Goal: Information Seeking & Learning: Learn about a topic

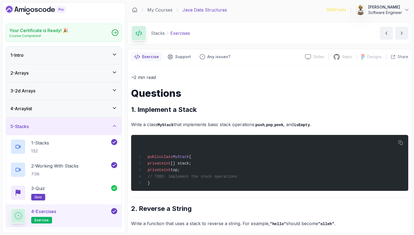
scroll to position [474, 0]
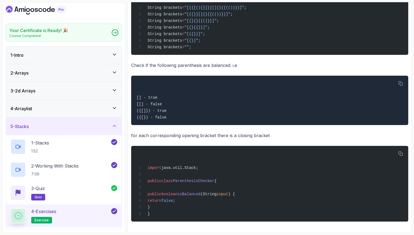
click at [114, 69] on div "2 - Arrays" at bounding box center [64, 73] width 116 height 18
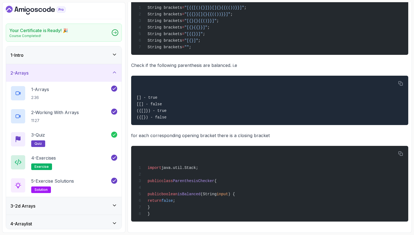
click at [114, 70] on icon at bounding box center [114, 72] width 5 height 5
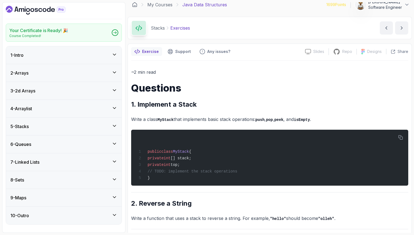
scroll to position [0, 0]
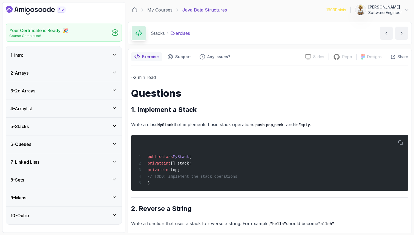
click at [115, 72] on icon at bounding box center [114, 72] width 5 height 5
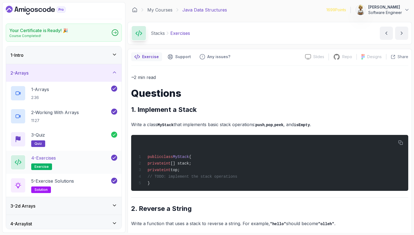
click at [83, 155] on div "4 - Exercises exercise" at bounding box center [60, 161] width 100 height 15
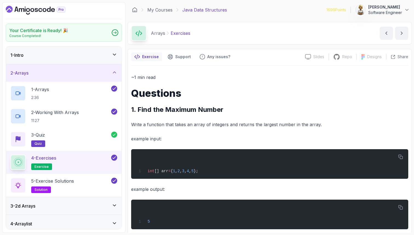
click at [234, 135] on p "example input:" at bounding box center [269, 139] width 277 height 8
drag, startPoint x: 216, startPoint y: 173, endPoint x: 145, endPoint y: 172, distance: 71.2
click at [145, 172] on div "int [] arr = { 1 , 2 , 3 , 4 , 5 };" at bounding box center [269, 163] width 268 height 23
copy span "int [] arr = { 1 , 2 , 3 , 4 , 5 };"
click at [384, 191] on p "example output:" at bounding box center [269, 189] width 277 height 8
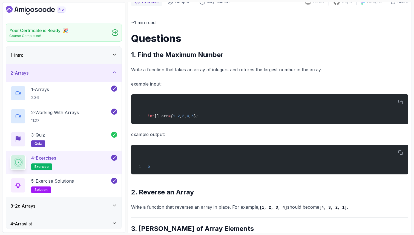
scroll to position [44, 0]
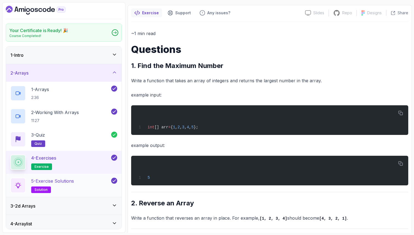
click at [77, 179] on div "5 - Exercise Solutions solution" at bounding box center [60, 184] width 100 height 15
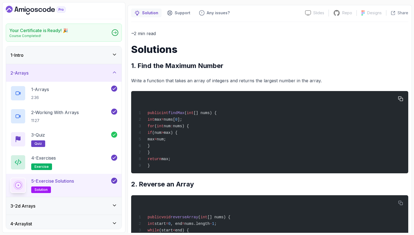
click at [211, 134] on div "public int findMax ( int [] nums) { int max = nums[ 0 ]; for ( int num : nums) …" at bounding box center [269, 132] width 268 height 76
click at [158, 114] on span "public" at bounding box center [155, 113] width 14 height 4
click at [161, 121] on span "max" at bounding box center [157, 119] width 7 height 4
click at [175, 120] on span "nums[" at bounding box center [169, 119] width 11 height 4
click at [201, 120] on div "public int findMax ( int [] nums) { int max = nums[ 0 ]; for ( int num : nums) …" at bounding box center [269, 132] width 268 height 76
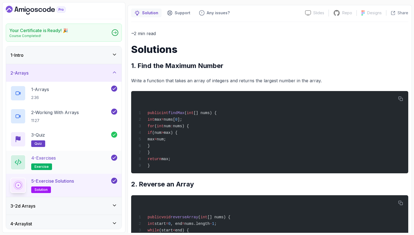
click at [55, 155] on p "4 - Exercises" at bounding box center [43, 157] width 25 height 7
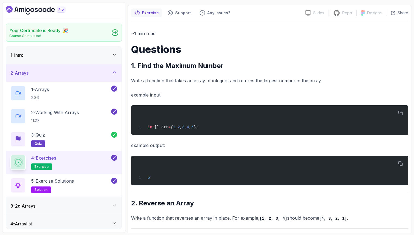
click at [69, 163] on div "4 - Exercises exercise" at bounding box center [60, 161] width 100 height 15
click at [264, 145] on p "example output:" at bounding box center [269, 145] width 277 height 8
click at [179, 197] on div "~1 min read Questions 1. Find the Maximum Number Write a function that takes an…" at bounding box center [269, 180] width 277 height 301
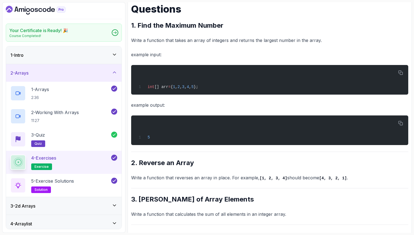
scroll to position [88, 0]
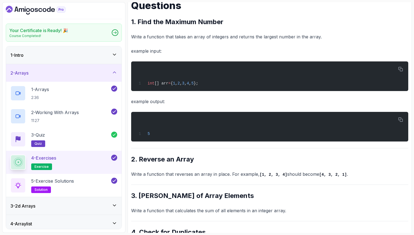
click at [157, 163] on h2 "2. Reverse an Array" at bounding box center [269, 159] width 277 height 9
click at [228, 174] on p "Write a function that reverses an array in place. For example, [1, 2, 3, 4] sho…" at bounding box center [269, 174] width 277 height 8
drag, startPoint x: 287, startPoint y: 174, endPoint x: 249, endPoint y: 174, distance: 38.9
click at [248, 174] on p "Write a function that reverses an array in place. For example, [1, 2, 3, 4] sho…" at bounding box center [269, 174] width 277 height 8
click at [274, 174] on code "[1, 2, 3, 4]" at bounding box center [273, 174] width 28 height 4
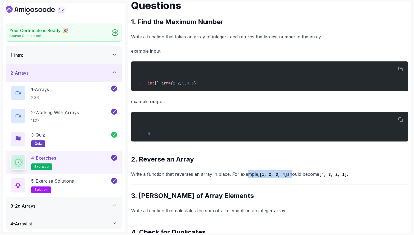
drag, startPoint x: 289, startPoint y: 175, endPoint x: 245, endPoint y: 175, distance: 43.8
click at [245, 176] on p "Write a function that reverses an array in place. For example, [1, 2, 3, 4] sho…" at bounding box center [269, 174] width 277 height 8
click at [231, 175] on p "Write a function that reverses an array in place. For example, [1, 2, 3, 4] sho…" at bounding box center [269, 174] width 277 height 8
drag, startPoint x: 285, startPoint y: 176, endPoint x: 254, endPoint y: 176, distance: 31.8
click at [254, 176] on p "Write a function that reverses an array in place. For example, [1, 2, 3, 4] sho…" at bounding box center [269, 174] width 277 height 8
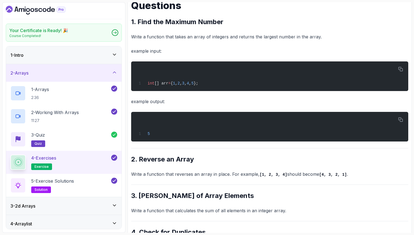
click at [237, 176] on p "Write a function that reverses an array in place. For example, [1, 2, 3, 4] sho…" at bounding box center [269, 174] width 277 height 8
drag, startPoint x: 257, startPoint y: 175, endPoint x: 341, endPoint y: 173, distance: 84.3
click at [341, 173] on p "Write a function that reverses an array in place. For example, [1, 2, 3, 4] sho…" at bounding box center [269, 174] width 277 height 8
click at [350, 175] on p "Write a function that reverses an array in place. For example, [1, 2, 3, 4] sho…" at bounding box center [269, 174] width 277 height 8
drag, startPoint x: 350, startPoint y: 175, endPoint x: 250, endPoint y: 175, distance: 99.9
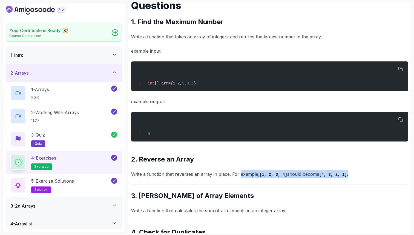
click at [250, 175] on p "Write a function that reverses an array in place. For example, [1, 2, 3, 4] sho…" at bounding box center [269, 174] width 277 height 8
click at [294, 188] on div "~1 min read Questions 1. Find the Maximum Number Write a function that takes an…" at bounding box center [269, 136] width 277 height 301
click at [74, 183] on p "5 - Exercise Solutions" at bounding box center [52, 180] width 43 height 7
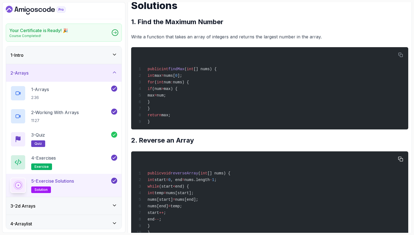
click at [166, 182] on span "start" at bounding box center [159, 179] width 11 height 4
click at [182, 182] on span ", end" at bounding box center [176, 179] width 11 height 4
click at [209, 182] on span "nums.length" at bounding box center [196, 179] width 25 height 4
click at [166, 182] on span "start" at bounding box center [159, 179] width 11 height 4
click at [209, 182] on span "nums.length" at bounding box center [196, 179] width 25 height 4
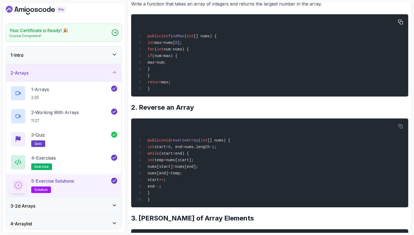
scroll to position [131, 0]
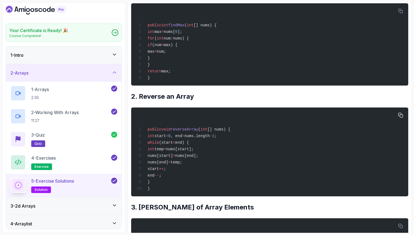
click at [230, 167] on div "public void reverseArray ( int [] nums) { int start = 0 , end = nums.length - 1…" at bounding box center [269, 152] width 268 height 82
click at [187, 131] on span "reverseArray" at bounding box center [185, 129] width 28 height 4
click at [218, 130] on span "[] nums) {" at bounding box center [218, 129] width 23 height 4
click at [230, 131] on span "[] nums) {" at bounding box center [218, 129] width 23 height 4
click at [189, 131] on span "reverseArray" at bounding box center [185, 129] width 28 height 4
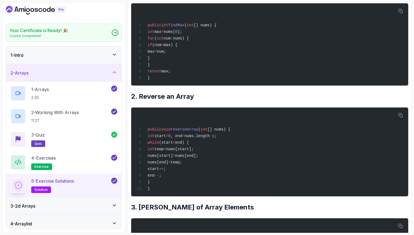
click at [159, 209] on h2 "3. [PERSON_NAME] of Array Elements" at bounding box center [269, 207] width 277 height 9
drag, startPoint x: 217, startPoint y: 211, endPoint x: 138, endPoint y: 213, distance: 78.3
click at [138, 211] on h2 "3. [PERSON_NAME] of Array Elements" at bounding box center [269, 207] width 277 height 9
click at [73, 180] on p "5 - Exercise Solutions" at bounding box center [52, 180] width 43 height 7
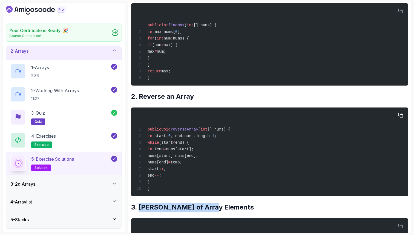
scroll to position [33, 0]
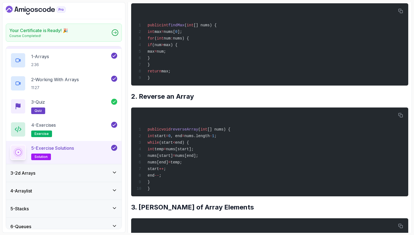
click at [323, 206] on div "~2 min read Solutions 1. Find the Maximum Number Write a function that takes an…" at bounding box center [269, 225] width 277 height 566
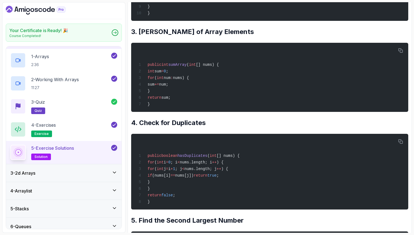
scroll to position [318, 0]
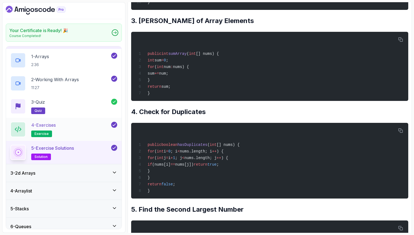
click at [84, 125] on div "4 - Exercises exercise" at bounding box center [60, 129] width 100 height 15
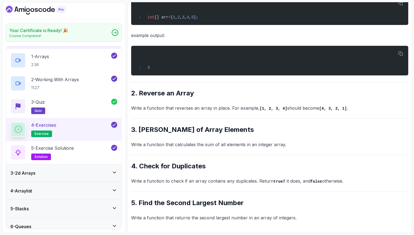
scroll to position [154, 0]
click at [92, 149] on div "5 - Exercise Solutions solution" at bounding box center [60, 152] width 100 height 15
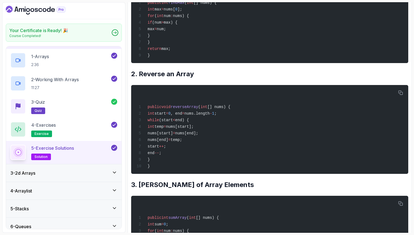
scroll to position [318, 0]
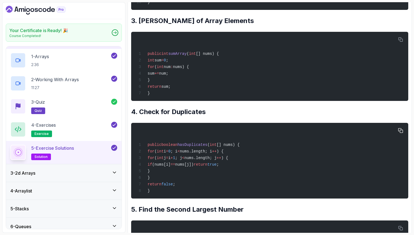
click at [159, 147] on span "public" at bounding box center [155, 144] width 14 height 4
click at [166, 153] on span "i" at bounding box center [165, 151] width 2 height 4
click at [211, 214] on h2 "5. Find the Second Largest Number" at bounding box center [269, 209] width 277 height 9
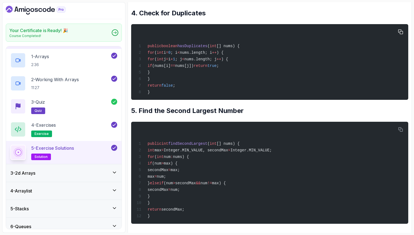
scroll to position [427, 0]
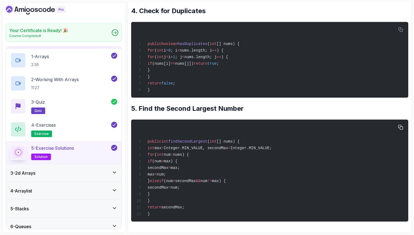
click at [161, 150] on span "max" at bounding box center [157, 148] width 7 height 4
click at [195, 150] on span "Integer.MIN_VALUE, secondMax" at bounding box center [196, 148] width 64 height 4
click at [228, 150] on span "Integer.MIN_VALUE, secondMax" at bounding box center [196, 148] width 64 height 4
click at [272, 150] on span "Integer.MIN_VALUE;" at bounding box center [250, 148] width 41 height 4
click at [56, 126] on p "4 - Exercises" at bounding box center [43, 125] width 25 height 7
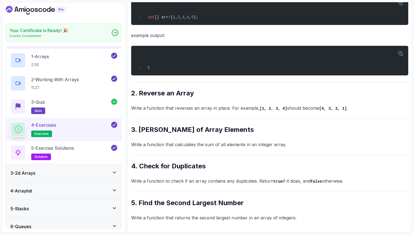
scroll to position [154, 0]
click at [198, 197] on div "~1 min read Questions 1. Find the Maximum Number Write a function that takes an…" at bounding box center [269, 70] width 277 height 301
click at [208, 201] on h2 "5. Find the Second Largest Number" at bounding box center [269, 202] width 277 height 9
click at [64, 145] on p "5 - Exercise Solutions" at bounding box center [52, 148] width 43 height 7
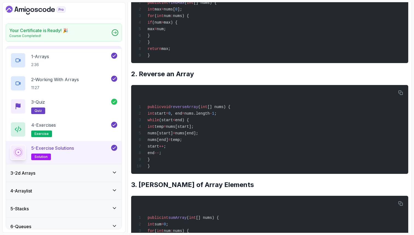
scroll to position [427, 0]
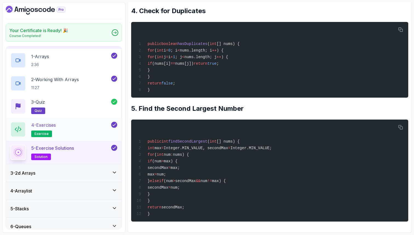
click at [76, 124] on div "4 - Exercises exercise" at bounding box center [60, 129] width 100 height 15
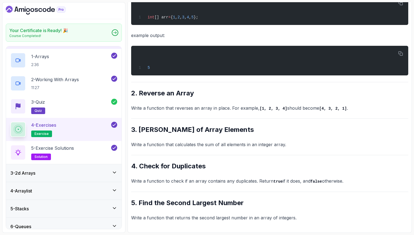
click at [173, 172] on div "~1 min read Questions 1. Find the Maximum Number Write a function that takes an…" at bounding box center [269, 70] width 277 height 301
click at [176, 203] on h2 "5. Find the Second Largest Number" at bounding box center [269, 202] width 277 height 9
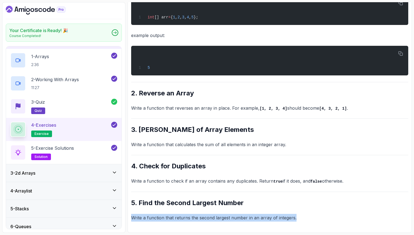
drag, startPoint x: 180, startPoint y: 213, endPoint x: 180, endPoint y: 233, distance: 20.5
click at [180, 234] on section "Your Certificate is Ready! 🎉 Course Completed! 1 - Intro 2 - Arrays 1 - Arrays …" at bounding box center [207, 117] width 414 height 235
click at [111, 171] on div "3 - 2d Arrays" at bounding box center [63, 172] width 107 height 7
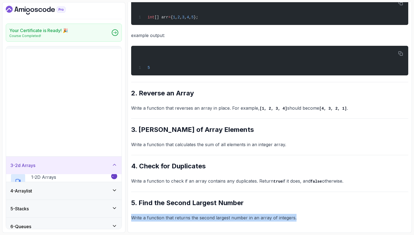
scroll to position [0, 0]
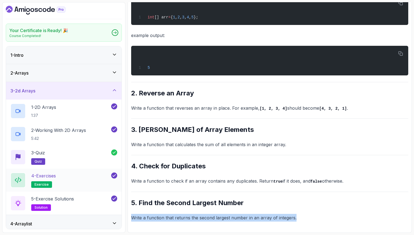
click at [90, 185] on div "4 - Exercises exercise" at bounding box center [60, 179] width 100 height 15
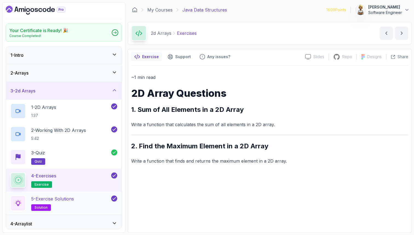
click at [86, 203] on div "5 - Exercise Solutions solution" at bounding box center [60, 202] width 100 height 15
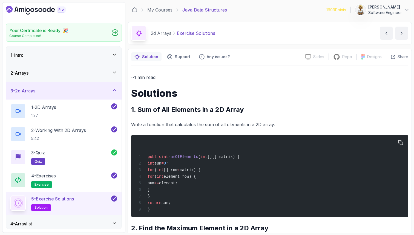
drag, startPoint x: 156, startPoint y: 163, endPoint x: 193, endPoint y: 163, distance: 37.0
click at [193, 163] on div "public int sumOfElements ( int [][] matrix) { int sum = 0 ; for ( int [] row : …" at bounding box center [269, 176] width 268 height 76
click at [194, 171] on span "matrix) {" at bounding box center [190, 170] width 21 height 4
drag, startPoint x: 155, startPoint y: 171, endPoint x: 233, endPoint y: 172, distance: 78.3
click at [233, 172] on div "public int sumOfElements ( int [][] matrix) { int sum = 0 ; for ( int [] row : …" at bounding box center [269, 176] width 268 height 76
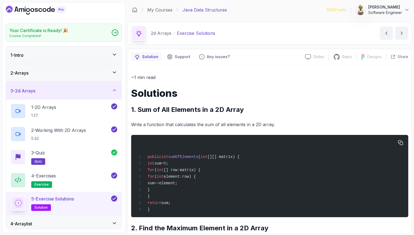
click at [154, 178] on span "for" at bounding box center [151, 176] width 7 height 4
drag, startPoint x: 163, startPoint y: 178, endPoint x: 258, endPoint y: 173, distance: 96.0
click at [258, 173] on div "public int sumOfElements ( int [][] matrix) { int sum = 0 ; for ( int [] row : …" at bounding box center [269, 176] width 268 height 76
click at [78, 178] on div "4 - Exercises exercise" at bounding box center [60, 179] width 100 height 15
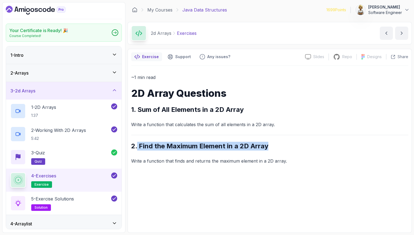
drag, startPoint x: 269, startPoint y: 147, endPoint x: 137, endPoint y: 148, distance: 132.8
click at [137, 149] on h2 "2. Find the Maximum Element in a 2D Array" at bounding box center [269, 146] width 277 height 9
copy h2 "Find the Maximum Element in a 2D Array"
click at [71, 202] on h2 "5 - Exercise Solutions solution" at bounding box center [52, 202] width 43 height 15
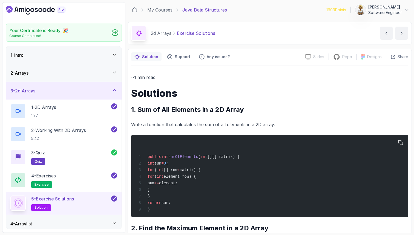
click at [176, 195] on div "public int sumOfElements ( int [][] matrix) { int sum = 0 ; for ( int [] row : …" at bounding box center [269, 176] width 268 height 76
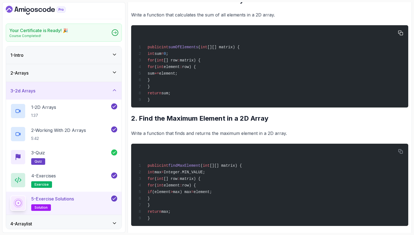
scroll to position [119, 0]
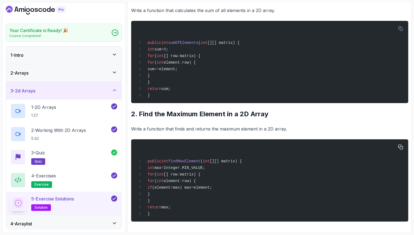
click at [171, 187] on span "(element" at bounding box center [161, 187] width 18 height 4
click at [224, 188] on div "public int findMaxElement ( int [][] matrix) { int max = Integer.MIN_VALUE; for…" at bounding box center [269, 180] width 268 height 76
click at [252, 186] on div "public int findMaxElement ( int [][] matrix) { int max = Integer.MIN_VALUE; for…" at bounding box center [269, 180] width 268 height 76
click at [116, 90] on icon at bounding box center [114, 89] width 5 height 5
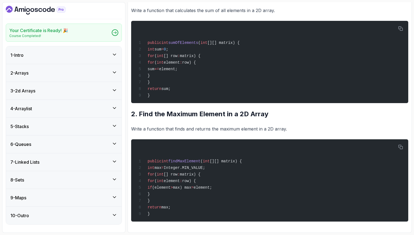
click at [115, 108] on icon at bounding box center [114, 107] width 5 height 5
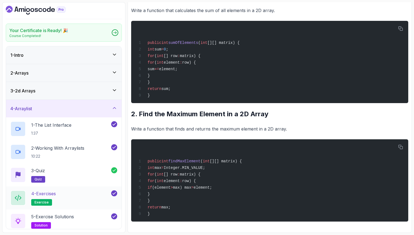
click at [82, 196] on div "4 - Exercises exercise" at bounding box center [60, 197] width 100 height 15
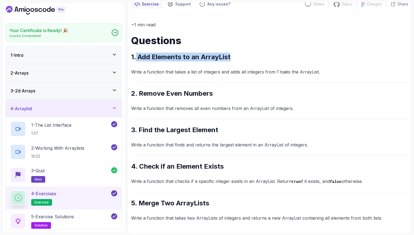
drag, startPoint x: 229, startPoint y: 58, endPoint x: 137, endPoint y: 59, distance: 92.3
click at [137, 59] on h2 "1. Add Elements to an ArrayList" at bounding box center [269, 57] width 277 height 9
click at [60, 217] on p "5 - Exercise Solutions" at bounding box center [52, 216] width 43 height 7
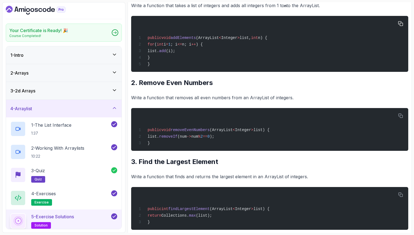
click at [187, 39] on span "addElements" at bounding box center [183, 38] width 25 height 4
click at [215, 39] on span "(ArrayList" at bounding box center [207, 38] width 23 height 4
drag, startPoint x: 257, startPoint y: 37, endPoint x: 203, endPoint y: 37, distance: 53.9
click at [203, 37] on span "public void addElements (ArrayList < Integer > list, int n) {" at bounding box center [202, 38] width 131 height 4
copy span "ArrayList < Integer > list,"
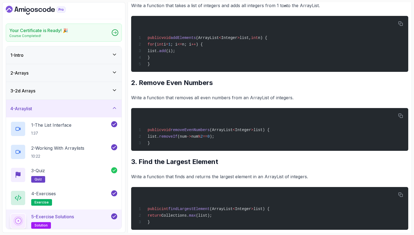
click at [69, 218] on p "5 - Exercise Solutions" at bounding box center [52, 216] width 43 height 7
click at [181, 83] on h2 "2. Remove Even Numbers" at bounding box center [269, 82] width 277 height 9
drag, startPoint x: 217, startPoint y: 165, endPoint x: 139, endPoint y: 156, distance: 78.8
click at [139, 156] on div "~2 min read Solutions 1. Add Elements to an ArrayList Write a function that tak…" at bounding box center [269, 178] width 277 height 446
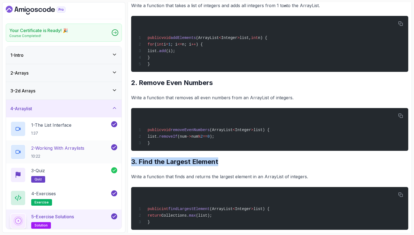
copy h2 "3. Find the Largest Element"
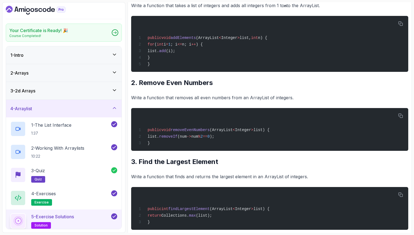
click at [153, 183] on div "~2 min read Solutions 1. Add Elements to an ArrayList Write a function that tak…" at bounding box center [269, 178] width 277 height 446
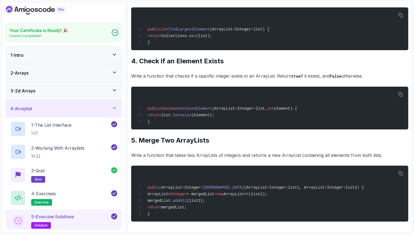
scroll to position [303, 0]
drag, startPoint x: 226, startPoint y: 59, endPoint x: 139, endPoint y: 59, distance: 87.3
click at [139, 59] on h2 "4. Check if an Element Exists" at bounding box center [269, 61] width 277 height 9
copy h2 "Check if an Element Exists"
click at [166, 193] on span "ArrayList<" at bounding box center [159, 194] width 23 height 4
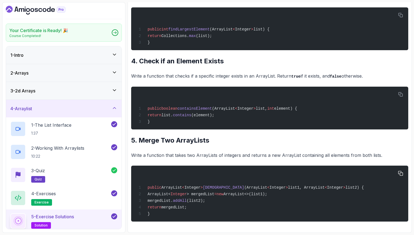
click at [203, 194] on span "> mergedList" at bounding box center [201, 194] width 28 height 4
click at [221, 196] on div "public ArrayList < Integer > mergeLists (ArrayList < Integer > list1, ArrayList…" at bounding box center [269, 193] width 268 height 49
click at [191, 113] on span "contains" at bounding box center [182, 115] width 18 height 4
drag, startPoint x: 176, startPoint y: 114, endPoint x: 218, endPoint y: 120, distance: 42.0
click at [218, 120] on div "public boolean containsElement (ArrayList < Integer > list, int element) { retu…" at bounding box center [269, 108] width 268 height 36
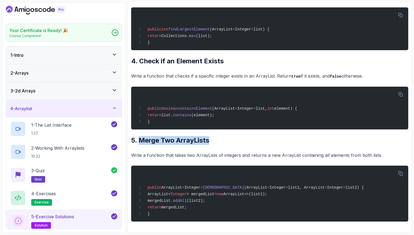
drag, startPoint x: 209, startPoint y: 139, endPoint x: 138, endPoint y: 140, distance: 71.4
click at [138, 140] on h2 "5. Merge Two ArrayLists" at bounding box center [269, 140] width 277 height 9
copy h2 "Merge Two ArrayLists"
click at [232, 141] on h2 "5. Merge Two ArrayLists" at bounding box center [269, 140] width 277 height 9
click at [185, 197] on div "public ArrayList < Integer > mergeLists (ArrayList < Integer > list1, ArrayList…" at bounding box center [269, 193] width 268 height 49
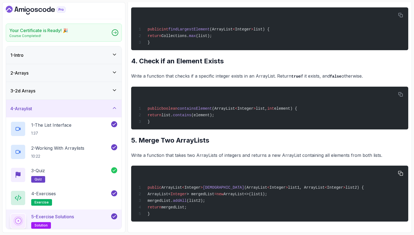
click at [218, 200] on div "public ArrayList < Integer > mergeLists (ArrayList < Integer > list1, ArrayList…" at bounding box center [269, 193] width 268 height 49
click at [114, 107] on icon at bounding box center [114, 107] width 3 height 1
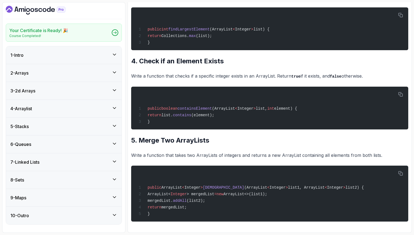
click at [114, 128] on icon at bounding box center [114, 125] width 5 height 5
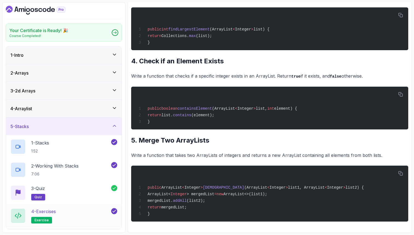
click at [54, 208] on p "4 - Exercises" at bounding box center [43, 211] width 25 height 7
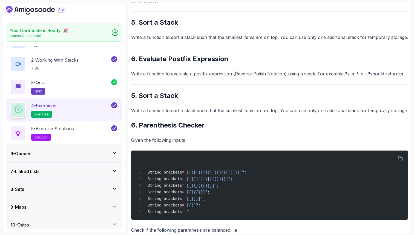
scroll to position [110, 0]
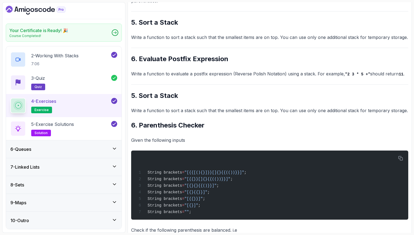
click at [197, 31] on div "~2 min read Questions 1. Implement a Stack Write a class MyStack that implement…" at bounding box center [269, 77] width 277 height 615
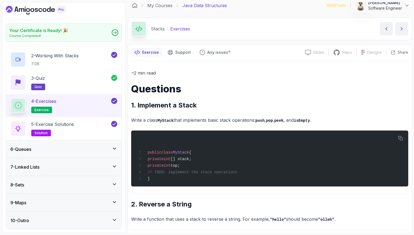
scroll to position [0, 0]
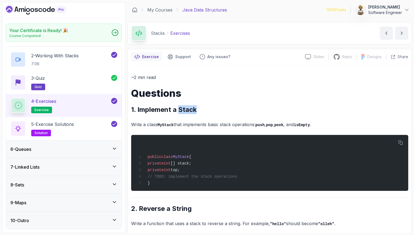
drag, startPoint x: 197, startPoint y: 111, endPoint x: 179, endPoint y: 110, distance: 17.8
click at [179, 110] on h2 "1. Implement a Stack" at bounding box center [269, 109] width 277 height 9
drag, startPoint x: 195, startPoint y: 169, endPoint x: 156, endPoint y: 166, distance: 39.6
click at [156, 166] on div "public class MyStack { private int [] stack; private int top; // TODO: implemen…" at bounding box center [269, 162] width 268 height 49
copy code "private int [] stack; private int top;"
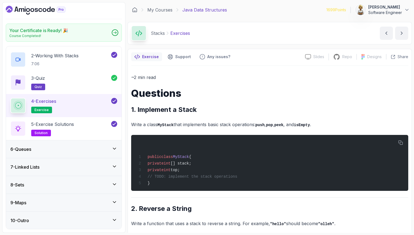
click at [151, 127] on p "Write a class MyStack that implements basic stack operations: push , pop , peek…" at bounding box center [269, 124] width 277 height 8
click at [72, 115] on div "4 - Exercises exercise" at bounding box center [64, 105] width 116 height 23
click at [72, 123] on p "5 - Exercise Solutions" at bounding box center [52, 124] width 43 height 7
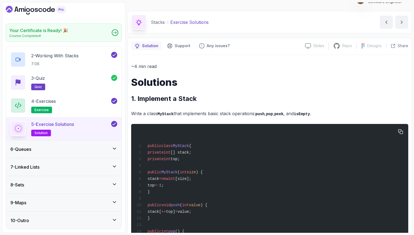
click at [161, 214] on span "stack[" at bounding box center [155, 211] width 14 height 4
click at [175, 214] on span "top]" at bounding box center [170, 211] width 9 height 4
click at [177, 214] on span "=" at bounding box center [176, 211] width 2 height 4
click at [191, 213] on span "value;" at bounding box center [184, 211] width 14 height 4
click at [155, 109] on p "Write a class MyStack that implements basic stack operations: push , pop , peek…" at bounding box center [269, 113] width 277 height 8
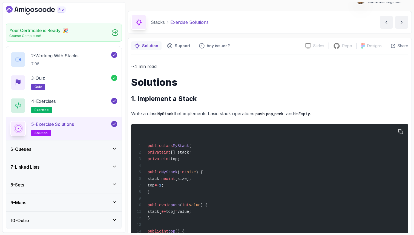
click at [177, 174] on span "MyStack" at bounding box center [169, 172] width 16 height 4
click at [273, 113] on code "pop" at bounding box center [269, 114] width 7 height 4
copy code "pop"
click at [191, 214] on span "value;" at bounding box center [184, 211] width 14 height 4
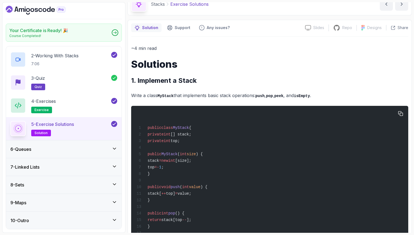
scroll to position [33, 0]
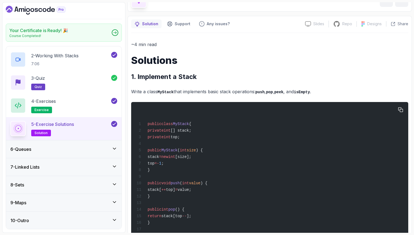
click at [182, 218] on span "stack[top" at bounding box center [171, 216] width 21 height 4
click at [190, 203] on div "public class MyStack { private int [] stack; private int top; public MyStack ( …" at bounding box center [269, 234] width 268 height 259
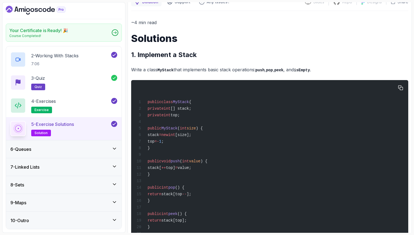
scroll to position [66, 0]
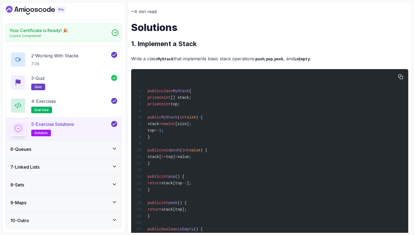
click at [186, 211] on span "stack[top];" at bounding box center [173, 209] width 25 height 4
click at [230, 174] on div "public class MyStack { private int [] stack; private int top; public MyStack ( …" at bounding box center [269, 201] width 268 height 259
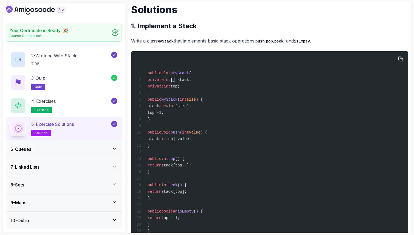
scroll to position [88, 0]
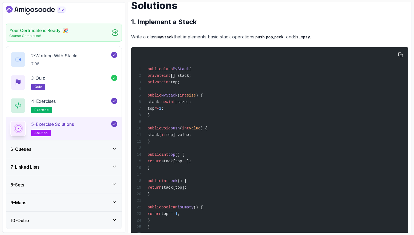
click at [211, 200] on div "public class MyStack { private int [] stack; private int top; public MyStack ( …" at bounding box center [269, 179] width 268 height 259
click at [56, 106] on h2 "4 - Exercises exercise" at bounding box center [43, 105] width 25 height 15
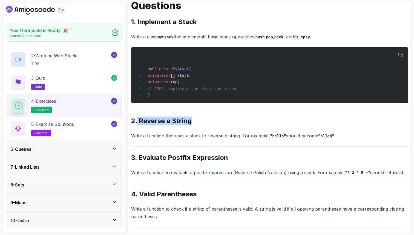
drag, startPoint x: 192, startPoint y: 123, endPoint x: 138, endPoint y: 122, distance: 54.5
click at [138, 123] on h2 "2. Reverse a String" at bounding box center [269, 120] width 277 height 9
copy h2 "Reverse a String"
click at [82, 127] on div "5 - Exercise Solutions solution" at bounding box center [60, 128] width 100 height 15
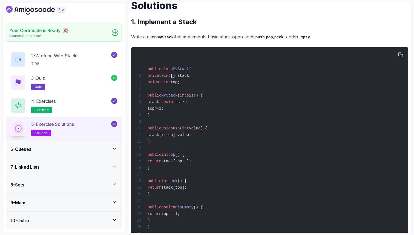
click at [270, 81] on div "public class MyStack { private int [] stack; private int top; public MyStack ( …" at bounding box center [269, 179] width 268 height 259
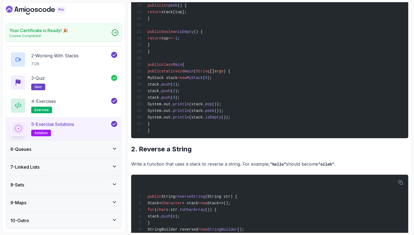
scroll to position [274, 0]
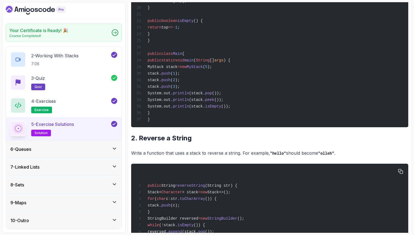
click at [161, 194] on span "Stack<" at bounding box center [155, 192] width 14 height 4
click at [230, 194] on span "Stack<>();" at bounding box center [218, 192] width 23 height 4
click at [154, 201] on span "for" at bounding box center [151, 198] width 7 height 4
click at [161, 207] on span "stack." at bounding box center [155, 205] width 14 height 4
click at [180, 207] on span "(c);" at bounding box center [175, 205] width 9 height 4
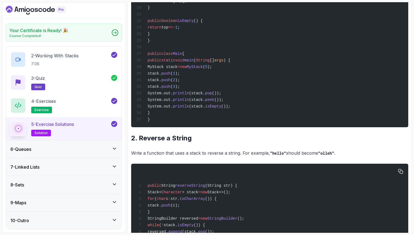
click at [201, 219] on div "public String reverseString (String str) { Stack< Character > stack = new Stack…" at bounding box center [269, 211] width 268 height 89
drag, startPoint x: 161, startPoint y: 222, endPoint x: 154, endPoint y: 209, distance: 14.6
click at [154, 209] on div "public String reverseString (String str) { Stack< Character > stack = new Stack…" at bounding box center [269, 211] width 268 height 89
click at [171, 222] on div "public String reverseString (String str) { Stack< Character > stack = new Stack…" at bounding box center [269, 211] width 268 height 89
click at [185, 226] on div "public String reverseString (String str) { Stack< Character > stack = new Stack…" at bounding box center [269, 211] width 268 height 89
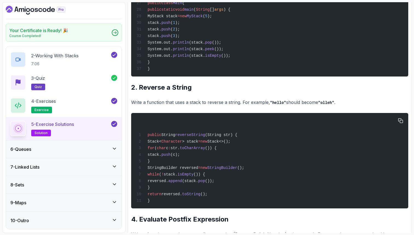
scroll to position [328, 0]
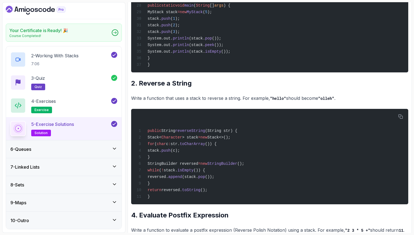
click at [217, 219] on h2 "4. Evaluate Postfix Expression" at bounding box center [269, 214] width 277 height 9
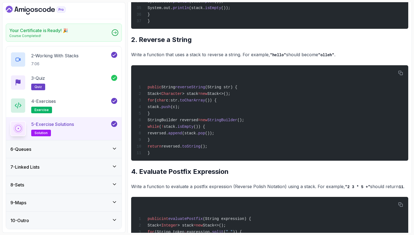
scroll to position [361, 0]
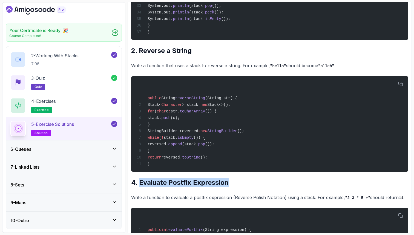
drag, startPoint x: 231, startPoint y: 195, endPoint x: 140, endPoint y: 194, distance: 91.2
click at [140, 187] on h2 "4. Evaluate Postfix Expression" at bounding box center [269, 182] width 277 height 9
copy h2 "Evaluate Postfix Expression"
click at [230, 187] on h2 "4. Evaluate Postfix Expression" at bounding box center [269, 182] width 277 height 9
drag, startPoint x: 228, startPoint y: 196, endPoint x: 139, endPoint y: 194, distance: 89.0
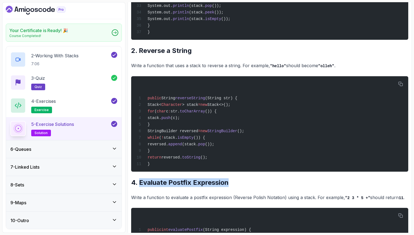
click at [139, 187] on h2 "4. Evaluate Postfix Expression" at bounding box center [269, 182] width 277 height 9
click at [189, 201] on p "Write a function to evaluate a postfix expression (Reverse Polish Notation) usi…" at bounding box center [269, 197] width 277 height 8
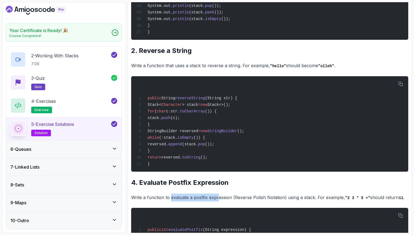
drag, startPoint x: 171, startPoint y: 210, endPoint x: 218, endPoint y: 211, distance: 46.8
click at [218, 201] on p "Write a function to evaluate a postfix expression (Reverse Polish Notation) usi…" at bounding box center [269, 197] width 277 height 8
click at [248, 201] on p "Write a function to evaluate a postfix expression (Reverse Polish Notation) usi…" at bounding box center [269, 197] width 277 height 8
click at [259, 201] on p "Write a function to evaluate a postfix expression (Reverse Polish Notation) usi…" at bounding box center [269, 197] width 277 height 8
click at [271, 201] on p "Write a function to evaluate a postfix expression (Reverse Polish Notation) usi…" at bounding box center [269, 197] width 277 height 8
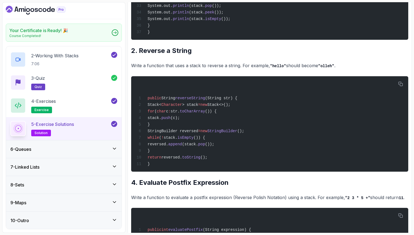
click at [364, 200] on code ""2 3 * 5 +"" at bounding box center [357, 197] width 25 height 4
click at [182, 187] on h2 "4. Evaluate Postfix Expression" at bounding box center [269, 182] width 277 height 9
click at [194, 187] on h2 "4. Evaluate Postfix Expression" at bounding box center [269, 182] width 277 height 9
click at [216, 187] on h2 "4. Evaluate Postfix Expression" at bounding box center [269, 182] width 277 height 9
click at [364, 200] on code ""2 3 * 5 +"" at bounding box center [357, 197] width 25 height 4
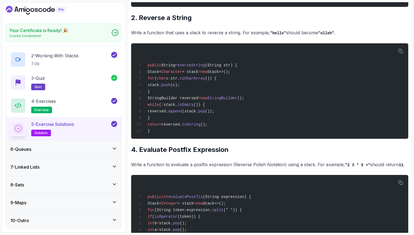
scroll to position [169, 0]
